Goal: Task Accomplishment & Management: Manage account settings

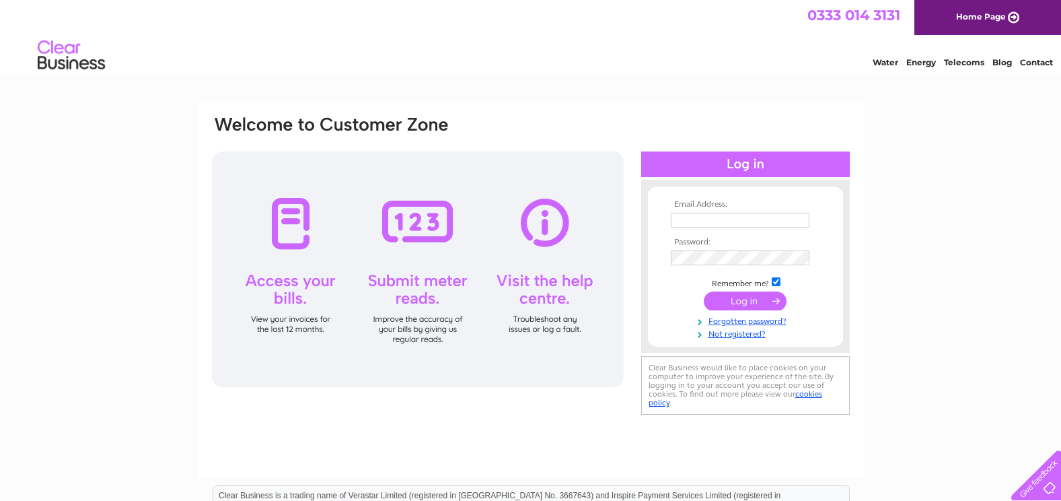
type input "finance@svh.co.uk"
click at [745, 304] on input "submit" at bounding box center [745, 300] width 83 height 19
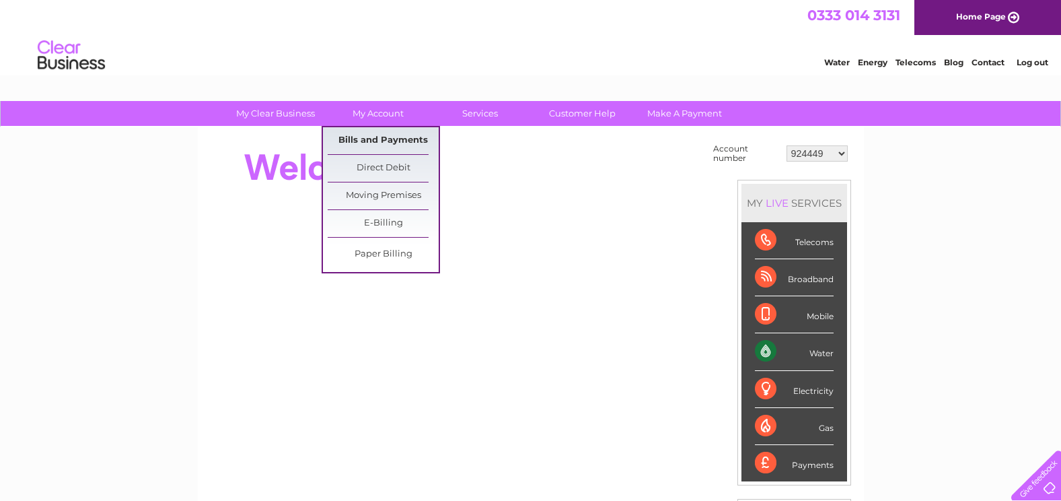
click at [363, 133] on link "Bills and Payments" at bounding box center [383, 140] width 111 height 27
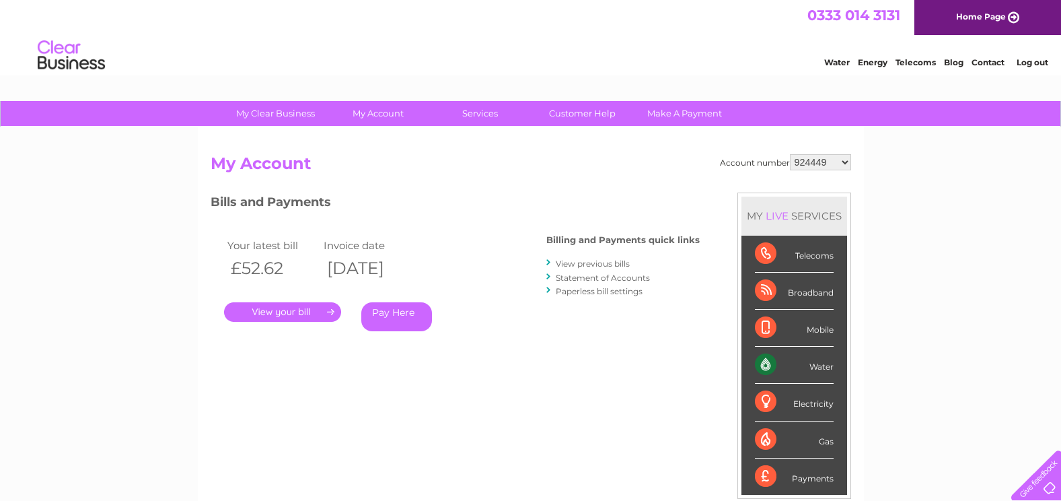
click at [844, 166] on select "924449 981790 981794 982576 30292719" at bounding box center [820, 162] width 61 height 16
click at [295, 312] on link "." at bounding box center [282, 312] width 117 height 20
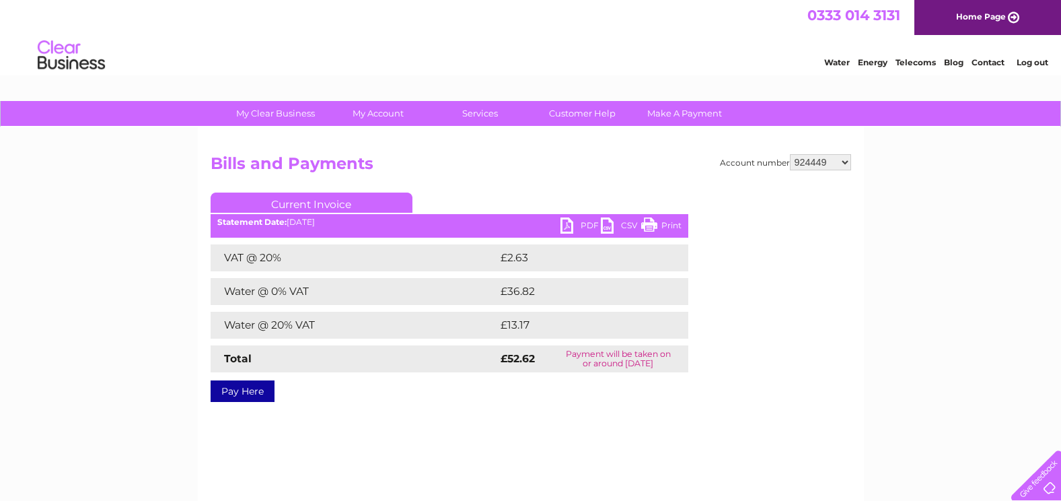
click at [568, 218] on link "PDF" at bounding box center [581, 227] width 40 height 20
click at [845, 162] on select "924449 981790 981794 982576 30292719" at bounding box center [820, 162] width 61 height 16
select select "981790"
click at [790, 154] on select "924449 981790 981794 982576 30292719" at bounding box center [820, 162] width 61 height 16
click at [578, 229] on link "PDF" at bounding box center [581, 227] width 40 height 20
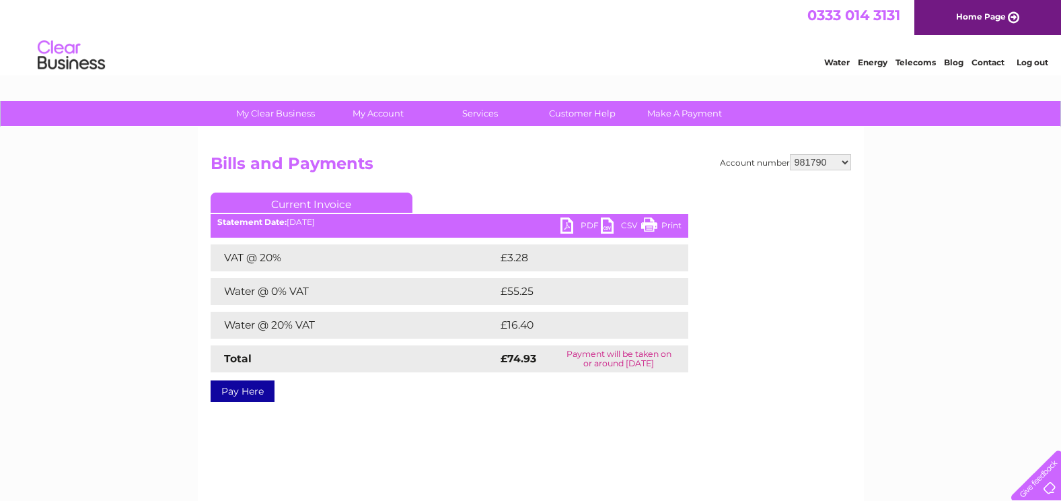
click at [578, 229] on link "PDF" at bounding box center [581, 227] width 40 height 20
click at [571, 225] on link "PDF" at bounding box center [581, 227] width 40 height 20
click at [820, 162] on select "924449 981790 981794 982576 30292719" at bounding box center [820, 162] width 61 height 16
select select "981794"
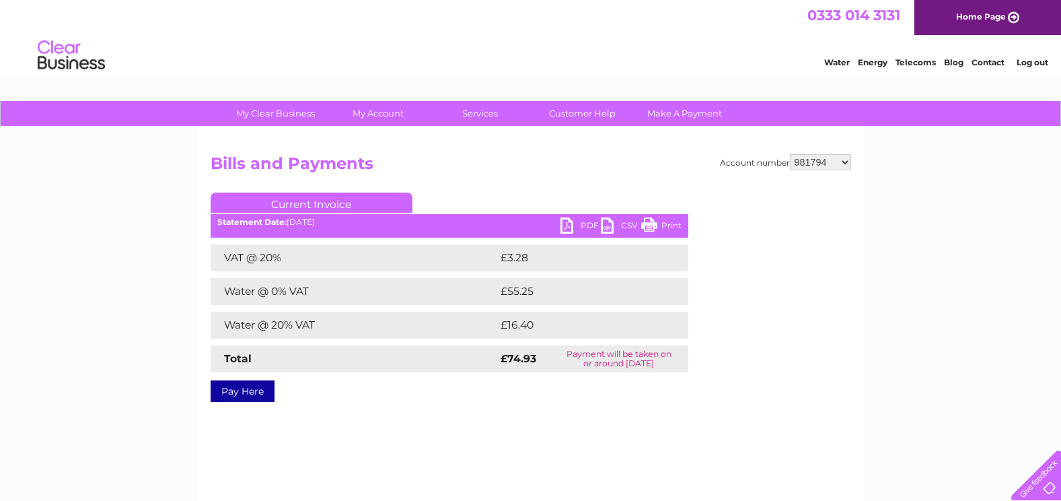
click at [790, 154] on select "924449 981790 981794 982576 30292719" at bounding box center [820, 162] width 61 height 16
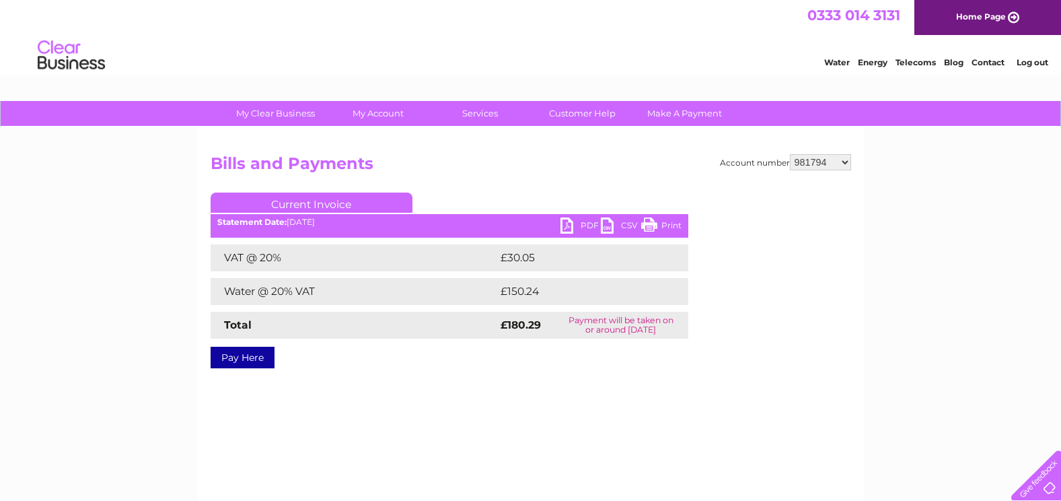
click at [577, 232] on link "PDF" at bounding box center [581, 227] width 40 height 20
click at [805, 170] on select "924449 981790 981794 982576 30292719" at bounding box center [820, 162] width 61 height 16
select select "982576"
click at [790, 154] on select "924449 981790 981794 982576 30292719" at bounding box center [820, 162] width 61 height 16
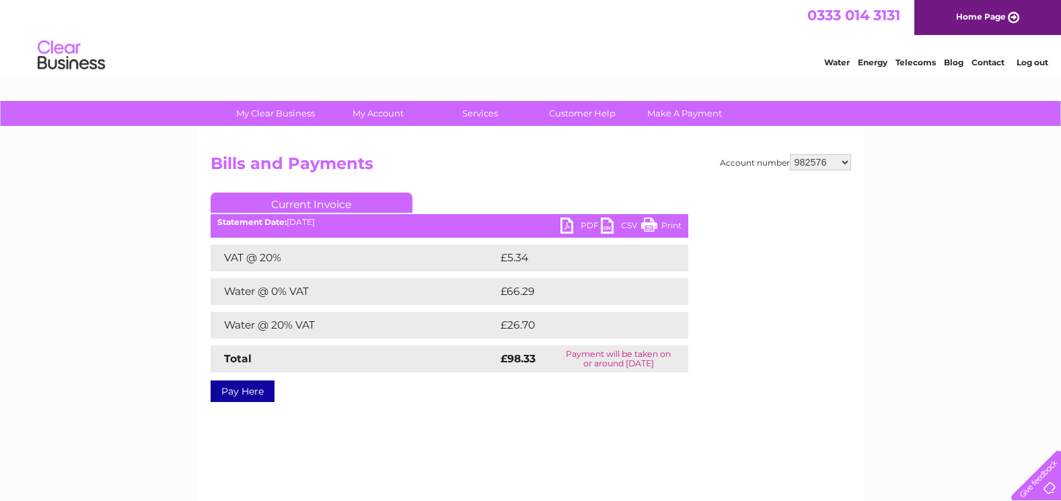
click at [584, 224] on link "PDF" at bounding box center [581, 227] width 40 height 20
click at [646, 153] on div "Account number 924449 981790 981794 982576 30292719 Bills and Payments Current …" at bounding box center [531, 315] width 666 height 377
click at [827, 166] on select "924449 981790 981794 982576 30292719" at bounding box center [820, 162] width 61 height 16
select select "30292719"
click at [790, 154] on select "924449 981790 981794 982576 30292719" at bounding box center [820, 162] width 61 height 16
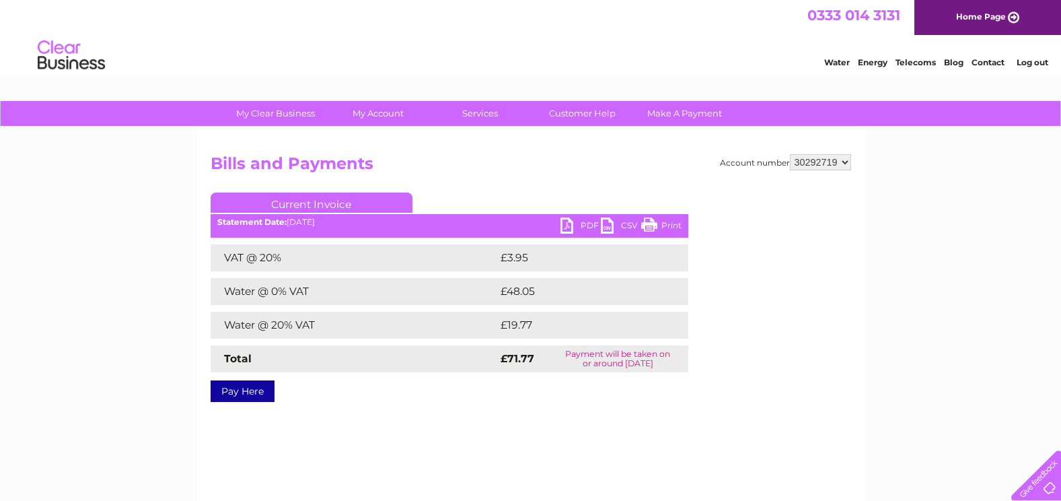
click at [579, 228] on link "PDF" at bounding box center [581, 227] width 40 height 20
